Goal: Task Accomplishment & Management: Manage account settings

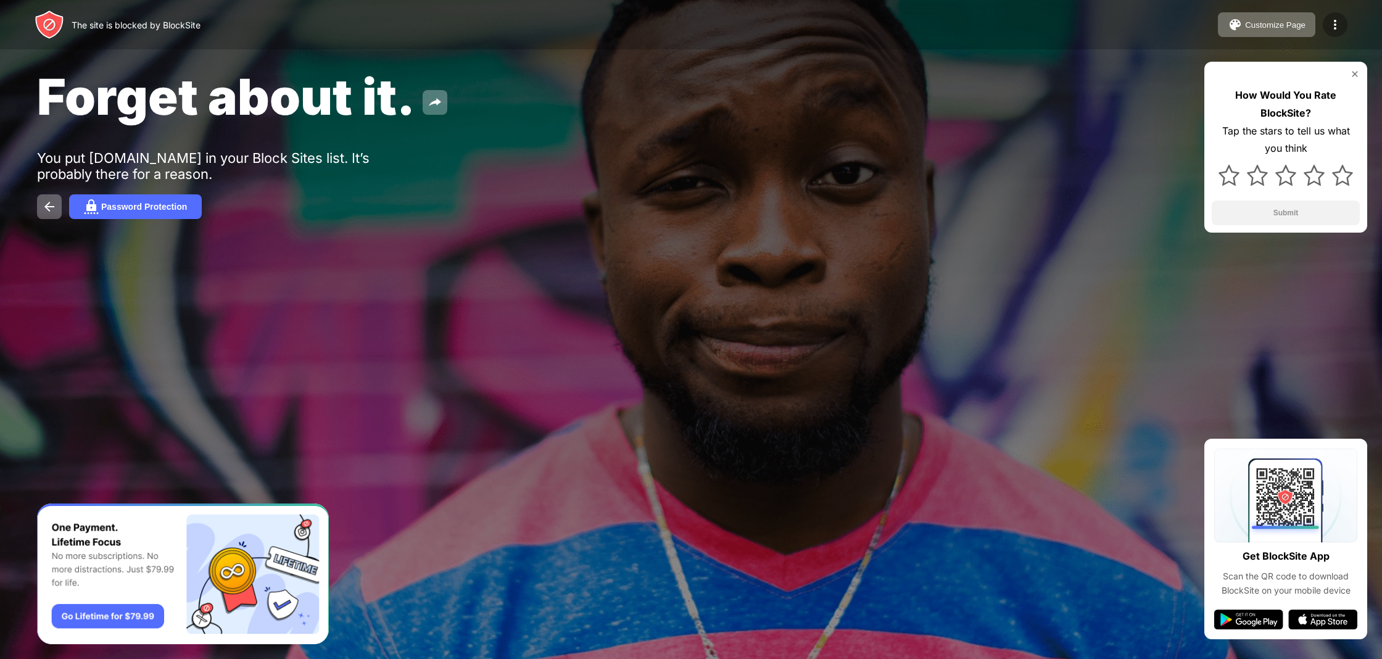
click at [1340, 26] on img at bounding box center [1334, 24] width 15 height 15
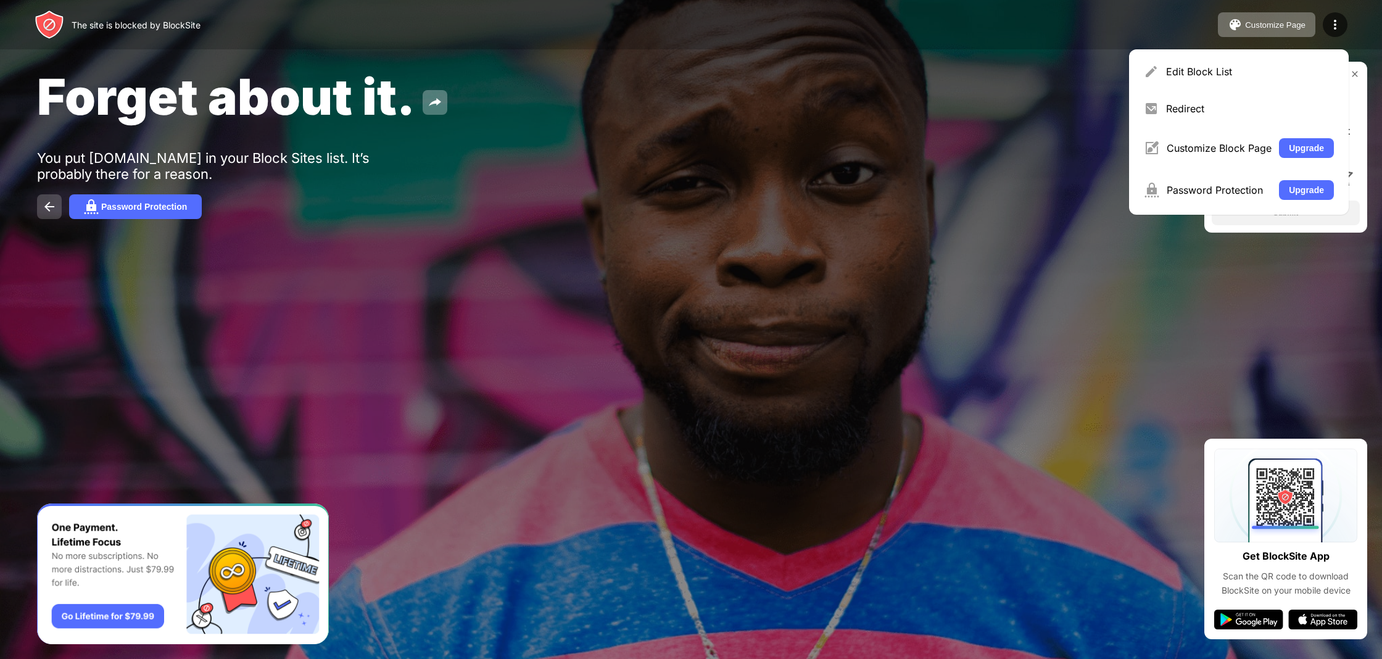
click at [44, 213] on img at bounding box center [49, 206] width 15 height 15
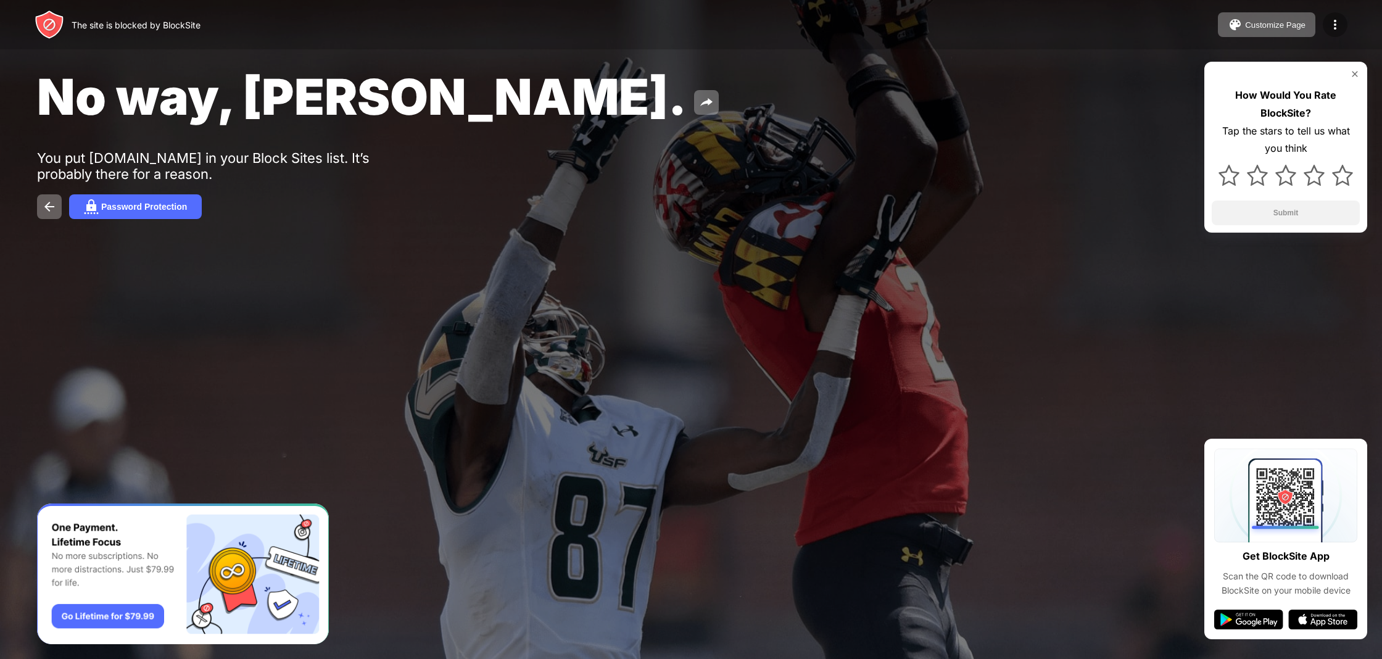
click at [1333, 22] on img at bounding box center [1334, 24] width 15 height 15
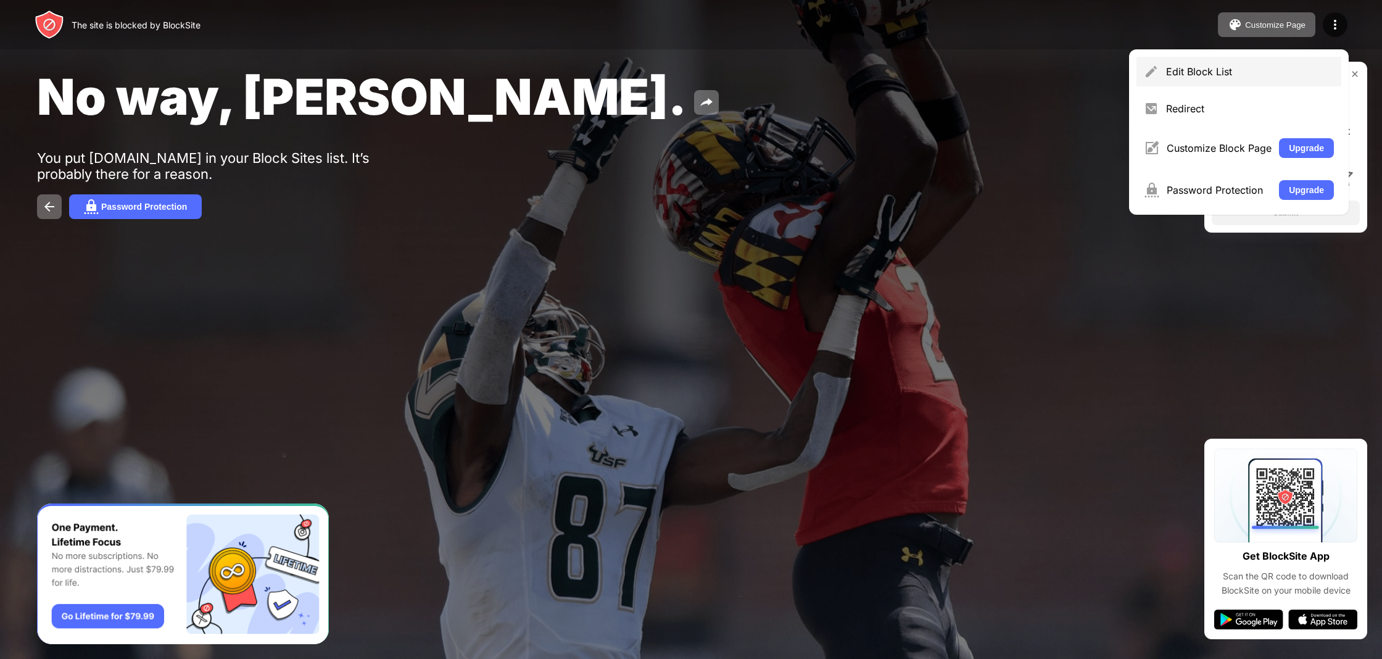
click at [1173, 70] on div "Edit Block List" at bounding box center [1250, 71] width 168 height 12
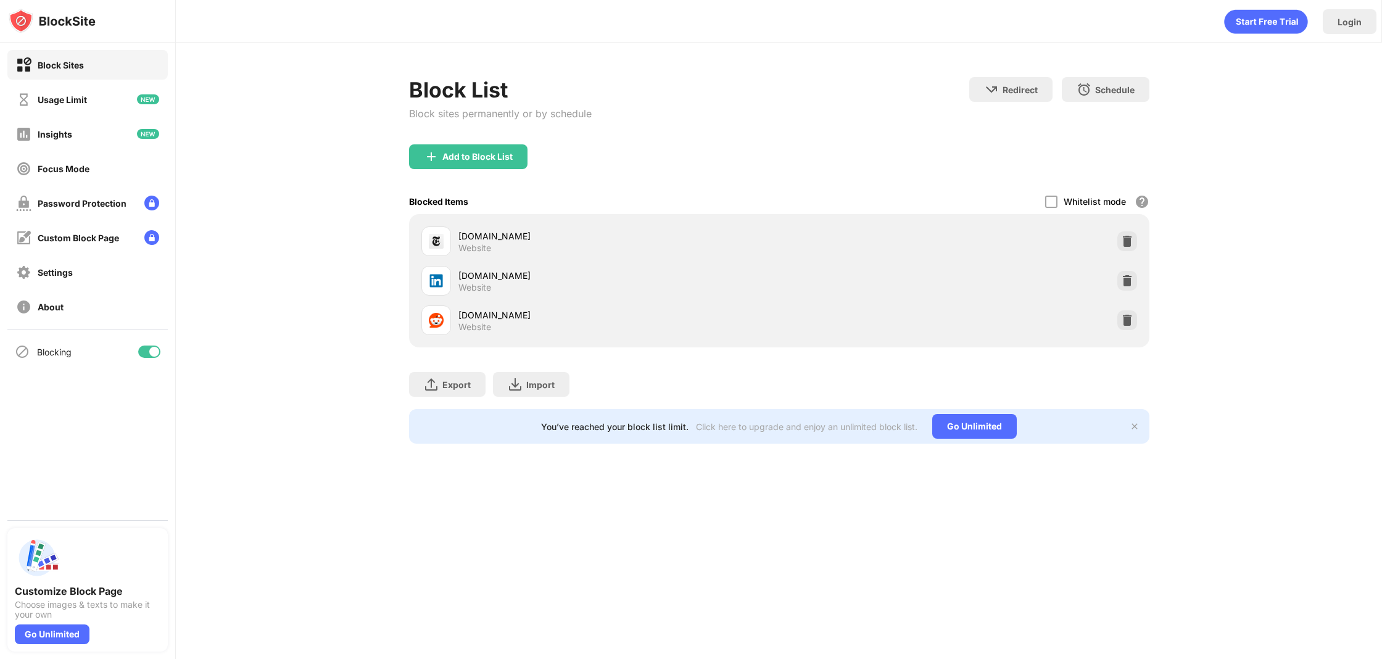
drag, startPoint x: 149, startPoint y: 354, endPoint x: 154, endPoint y: 347, distance: 8.9
click at [149, 354] on div at bounding box center [149, 351] width 22 height 12
